Goal: Use online tool/utility: Use online tool/utility

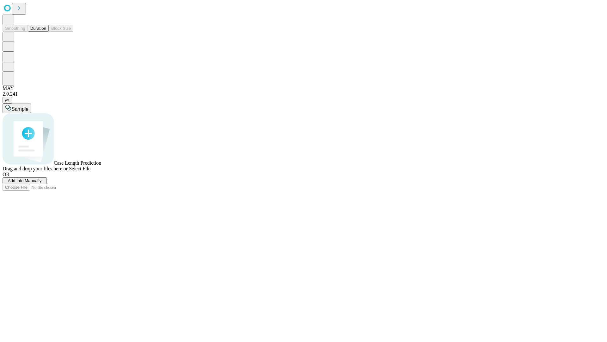
click at [46, 32] on button "Duration" at bounding box center [38, 28] width 21 height 7
click at [90, 171] on span "Select File" at bounding box center [80, 168] width 22 height 5
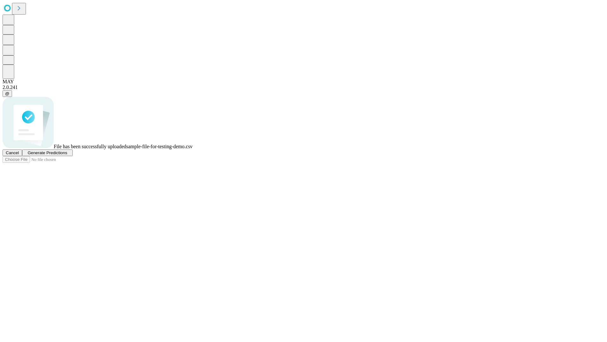
click at [67, 155] on span "Generate Predictions" at bounding box center [48, 152] width 40 height 5
